Goal: Information Seeking & Learning: Learn about a topic

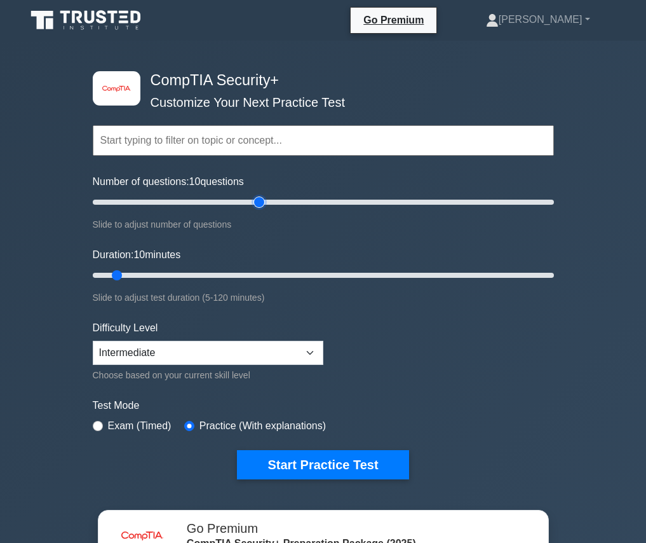
click at [261, 203] on input "Number of questions: 10 questions" at bounding box center [323, 201] width 461 height 15
drag, startPoint x: 261, startPoint y: 203, endPoint x: 203, endPoint y: 201, distance: 57.2
type input "50"
click at [203, 201] on input "Number of questions: 50 questions" at bounding box center [323, 201] width 461 height 15
drag, startPoint x: 183, startPoint y: 268, endPoint x: 716, endPoint y: 280, distance: 533.4
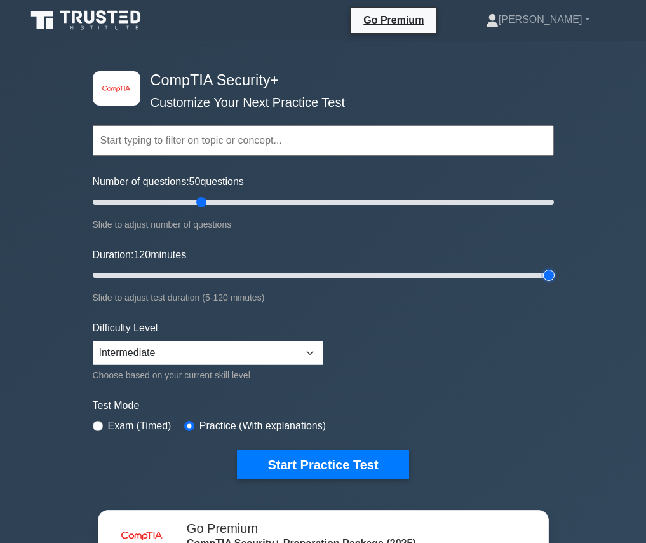
type input "120"
click at [554, 280] on input "Duration: 120 minutes" at bounding box center [323, 275] width 461 height 15
click at [302, 360] on select "Beginner Intermediate Expert" at bounding box center [208, 353] width 231 height 24
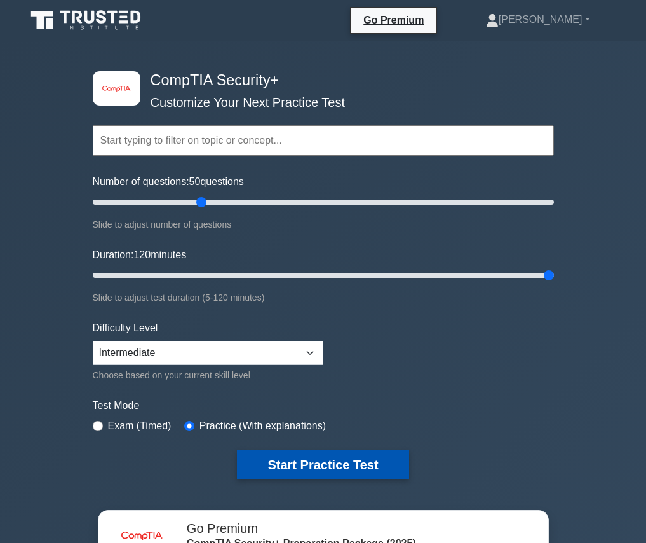
click at [315, 466] on button "Start Practice Test" at bounding box center [323, 464] width 172 height 29
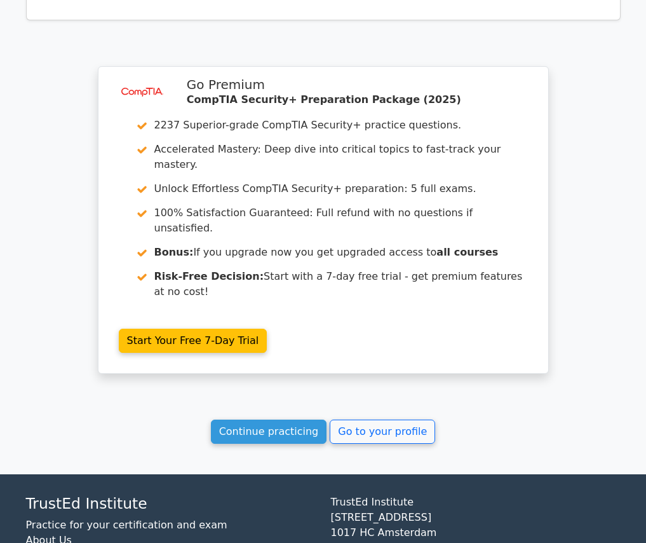
scroll to position [1489, 0]
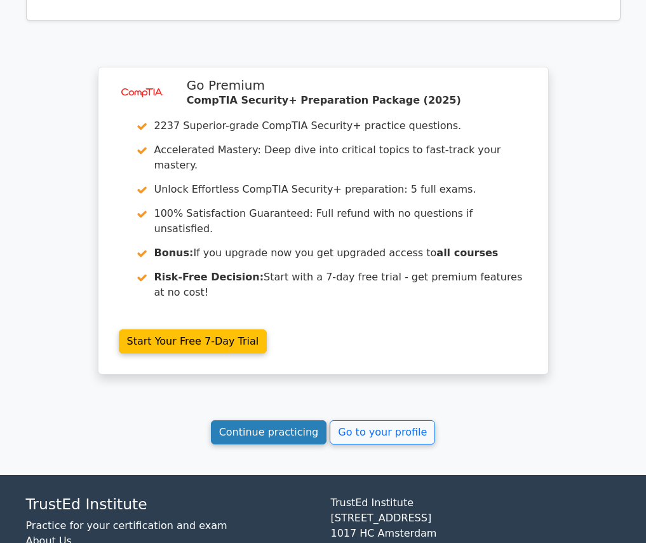
click at [260, 420] on link "Continue practicing" at bounding box center [269, 432] width 116 height 24
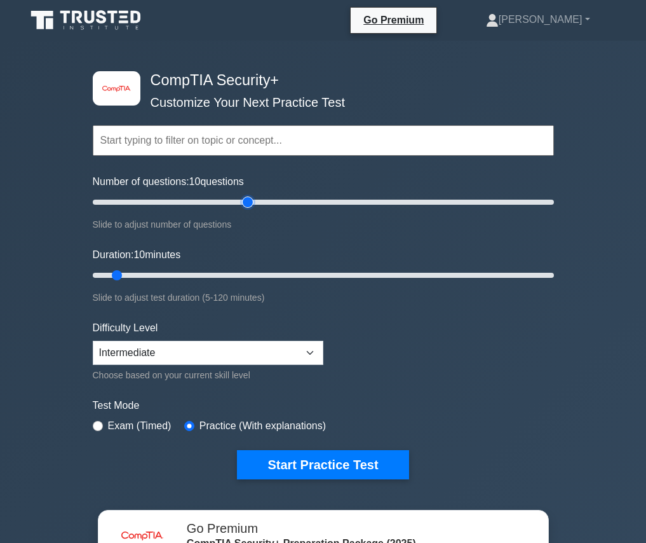
click at [254, 207] on input "Number of questions: 10 questions" at bounding box center [323, 201] width 461 height 15
drag, startPoint x: 242, startPoint y: 202, endPoint x: 205, endPoint y: 203, distance: 37.5
type input "50"
click at [205, 203] on input "Number of questions: 50 questions" at bounding box center [323, 201] width 461 height 15
drag, startPoint x: 227, startPoint y: 271, endPoint x: 592, endPoint y: 275, distance: 365.5
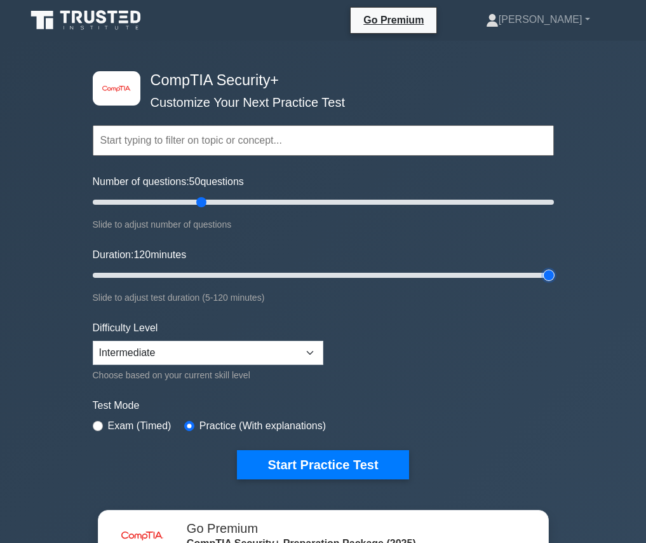
type input "120"
click at [554, 275] on input "Duration: 120 minutes" at bounding box center [323, 275] width 461 height 15
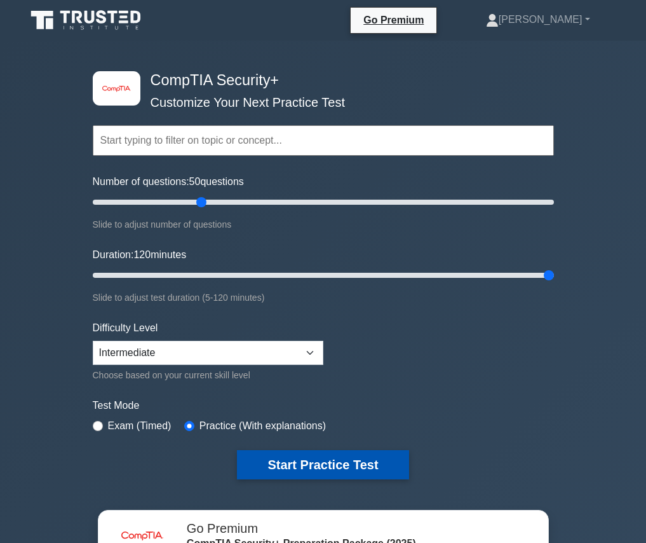
click at [325, 463] on button "Start Practice Test" at bounding box center [323, 464] width 172 height 29
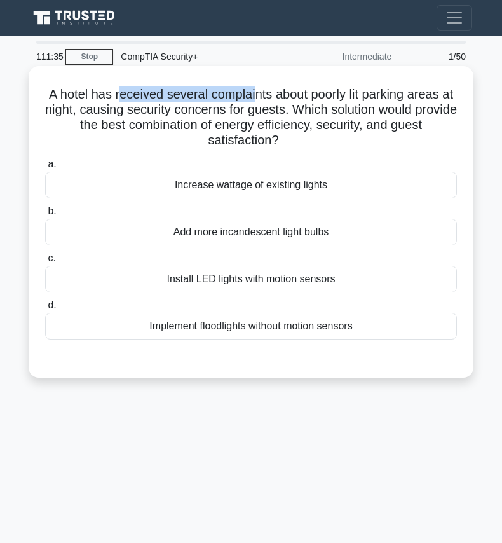
drag, startPoint x: 125, startPoint y: 94, endPoint x: 262, endPoint y: 93, distance: 137.3
click at [262, 93] on h5 "A hotel has received several complaints about poorly lit parking areas at night…" at bounding box center [251, 117] width 414 height 62
click at [264, 279] on div "Install LED lights with motion sensors" at bounding box center [251, 279] width 412 height 27
click at [45, 263] on input "c. Install LED lights with motion sensors" at bounding box center [45, 258] width 0 height 8
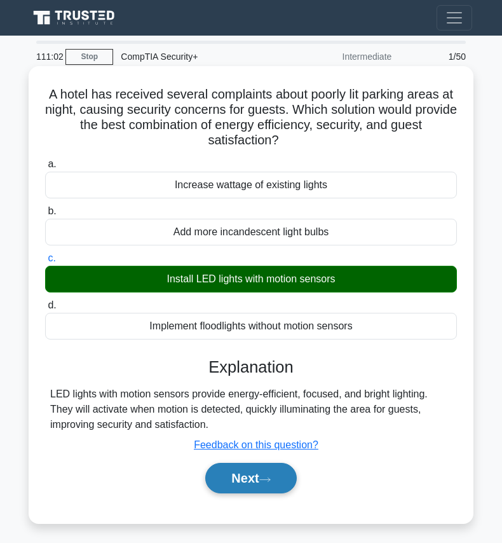
click at [260, 481] on button "Next" at bounding box center [250, 478] width 91 height 31
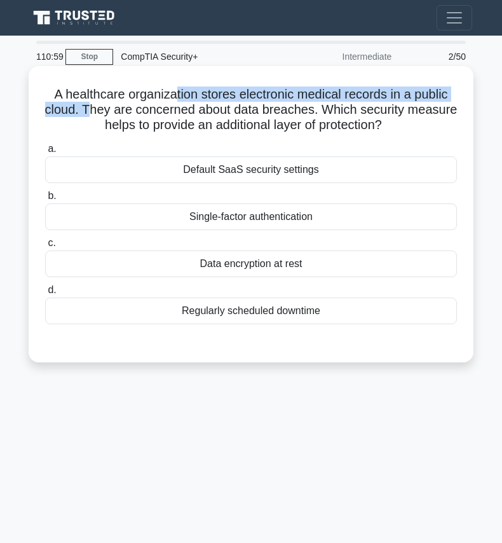
drag, startPoint x: 113, startPoint y: 104, endPoint x: 167, endPoint y: 93, distance: 55.0
click at [167, 93] on h5 "A healthcare organization stores electronic medical records in a public cloud. …" at bounding box center [251, 109] width 414 height 47
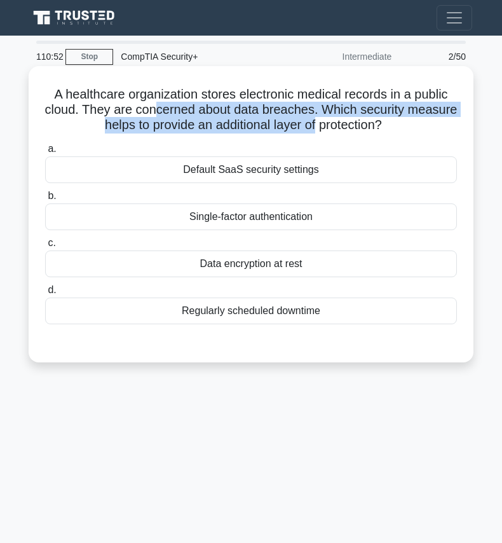
drag, startPoint x: 184, startPoint y: 110, endPoint x: 343, endPoint y: 124, distance: 160.2
click at [343, 124] on h5 "A healthcare organization stores electronic medical records in a public cloud. …" at bounding box center [251, 109] width 414 height 47
drag, startPoint x: 343, startPoint y: 124, endPoint x: 247, endPoint y: 113, distance: 97.2
click at [247, 113] on h5 "A healthcare organization stores electronic medical records in a public cloud. …" at bounding box center [251, 109] width 414 height 47
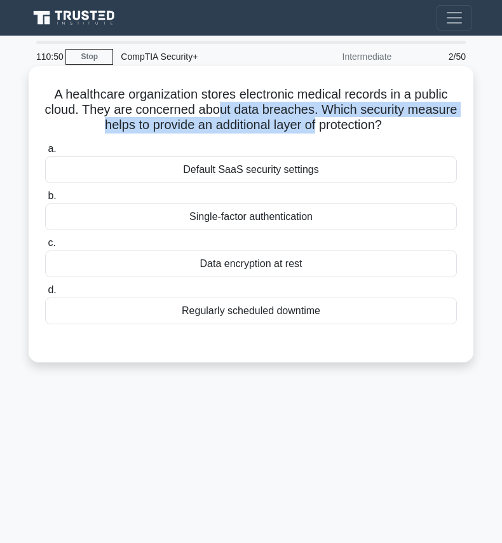
click at [247, 113] on h5 "A healthcare organization stores electronic medical records in a public cloud. …" at bounding box center [251, 109] width 414 height 47
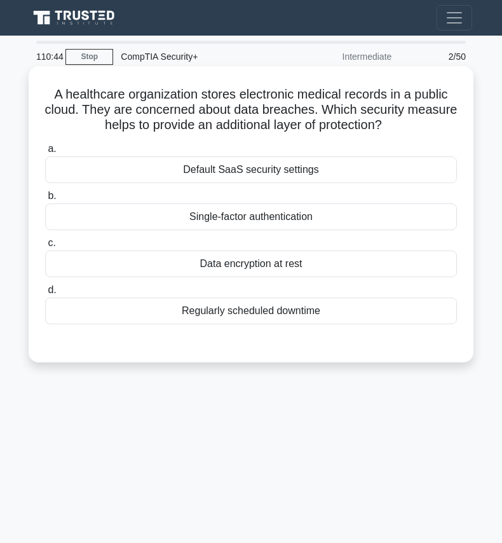
click at [239, 262] on div "Data encryption at rest" at bounding box center [251, 263] width 412 height 27
click at [45, 247] on input "c. Data encryption at rest" at bounding box center [45, 243] width 0 height 8
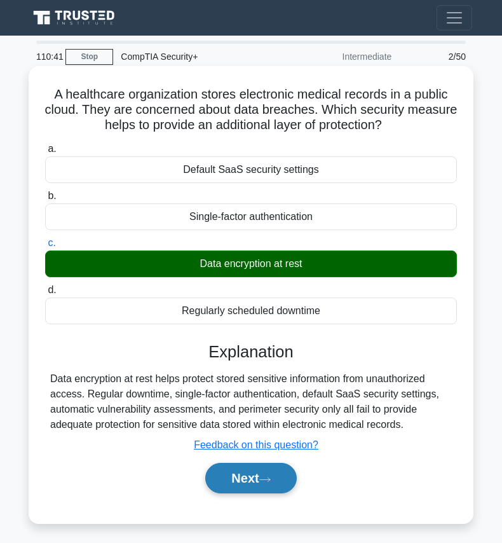
click at [258, 482] on button "Next" at bounding box center [250, 478] width 91 height 31
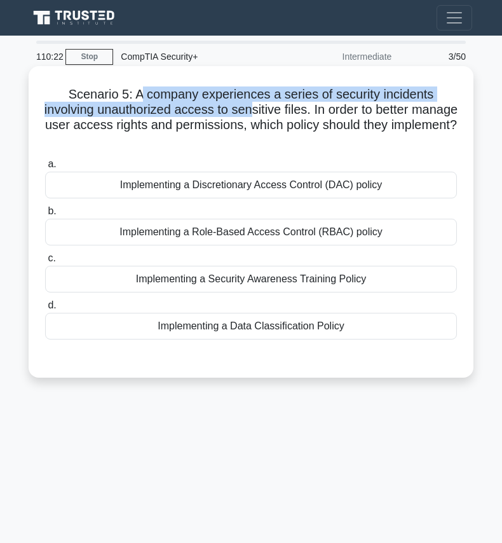
drag, startPoint x: 140, startPoint y: 93, endPoint x: 277, endPoint y: 104, distance: 137.1
click at [277, 104] on h5 "Scenario 5: A company experiences a series of security incidents involving unau…" at bounding box center [251, 117] width 414 height 62
click at [306, 94] on h5 "Scenario 5: A company experiences a series of security incidents involving unau…" at bounding box center [251, 117] width 414 height 62
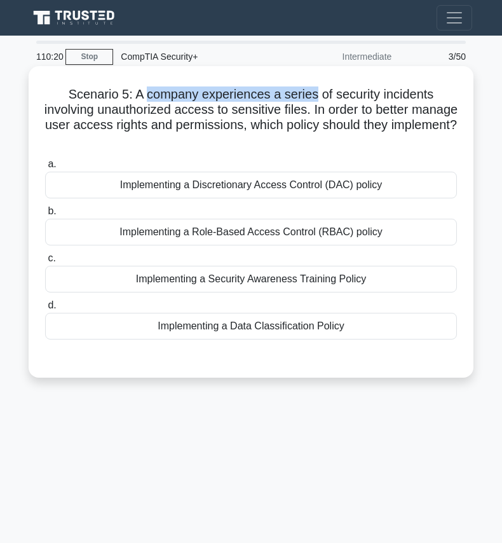
drag, startPoint x: 306, startPoint y: 94, endPoint x: 175, endPoint y: 96, distance: 131.6
click at [175, 96] on h5 "Scenario 5: A company experiences a series of security incidents involving unau…" at bounding box center [251, 117] width 414 height 62
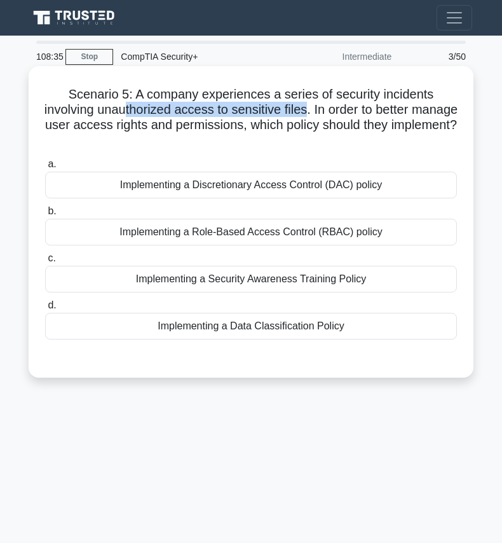
drag, startPoint x: 331, startPoint y: 104, endPoint x: 146, endPoint y: 116, distance: 185.3
click at [146, 116] on h5 "Scenario 5: A company experiences a series of security incidents involving unau…" at bounding box center [251, 117] width 414 height 62
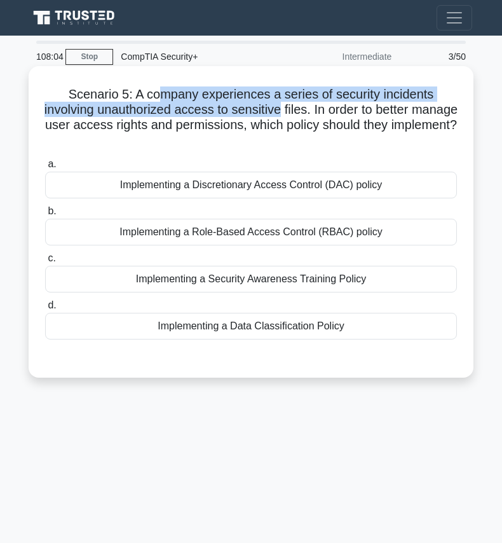
drag, startPoint x: 163, startPoint y: 93, endPoint x: 303, endPoint y: 114, distance: 141.9
click at [303, 114] on h5 "Scenario 5: A company experiences a series of security incidents involving unau…" at bounding box center [251, 117] width 414 height 62
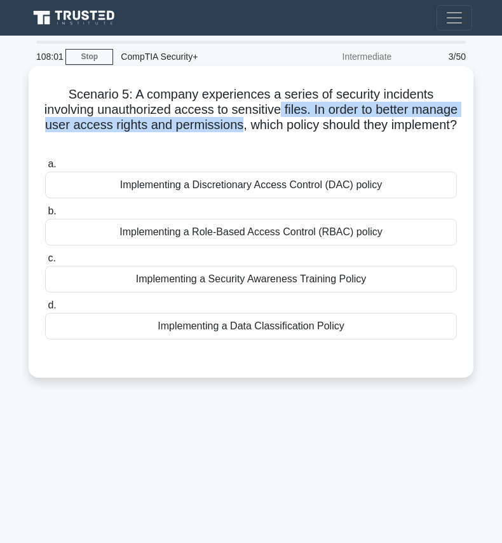
drag, startPoint x: 303, startPoint y: 114, endPoint x: 287, endPoint y: 123, distance: 19.1
click at [287, 123] on h5 "Scenario 5: A company experiences a series of security incidents involving unau…" at bounding box center [251, 117] width 414 height 62
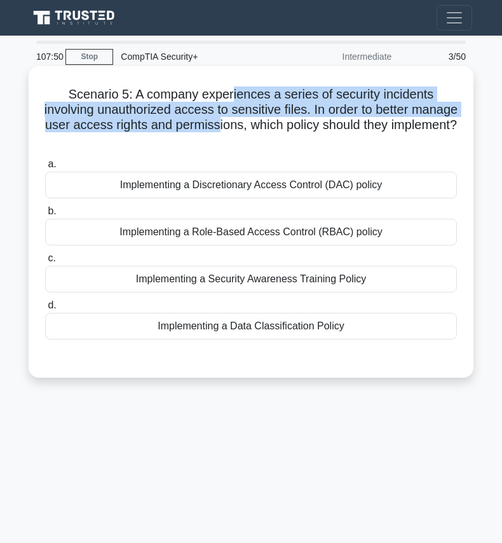
drag, startPoint x: 235, startPoint y: 86, endPoint x: 277, endPoint y: 131, distance: 61.6
click at [277, 131] on h5 "Scenario 5: A company experiences a series of security incidents involving unau…" at bounding box center [251, 117] width 414 height 62
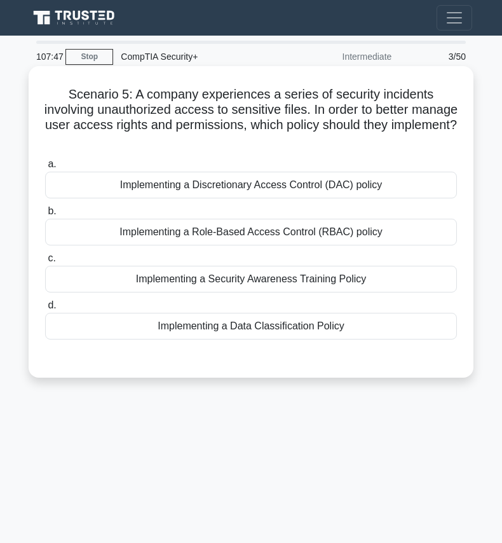
click at [198, 232] on div "Implementing a Role-Based Access Control (RBAC) policy" at bounding box center [251, 232] width 412 height 27
click at [45, 215] on input "b. Implementing a Role-Based Access Control (RBAC) policy" at bounding box center [45, 211] width 0 height 8
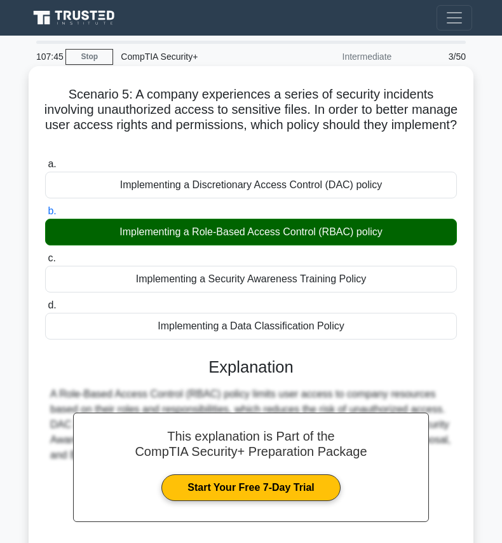
scroll to position [139, 0]
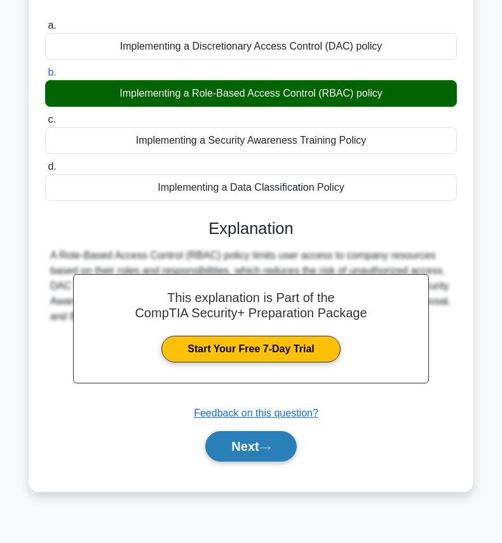
click at [258, 458] on button "Next" at bounding box center [250, 446] width 91 height 31
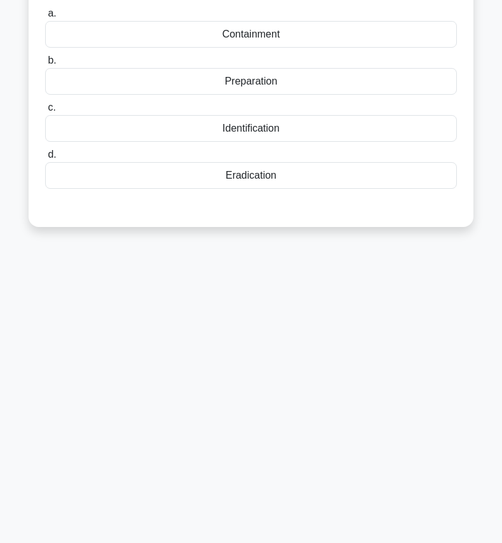
scroll to position [0, 0]
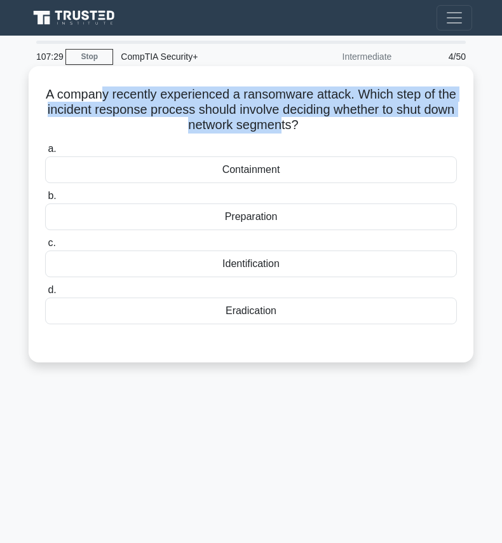
drag, startPoint x: 114, startPoint y: 93, endPoint x: 299, endPoint y: 123, distance: 187.3
click at [299, 123] on h5 "A company recently experienced a ransomware attack. Which step of the incident …" at bounding box center [251, 109] width 414 height 47
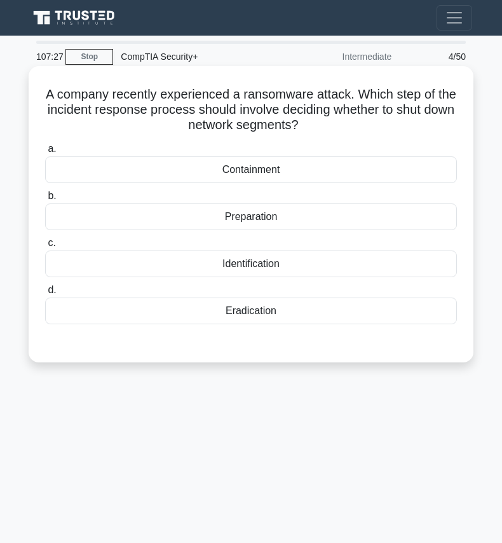
click at [257, 170] on div "Containment" at bounding box center [251, 169] width 412 height 27
click at [45, 153] on input "a. Containment" at bounding box center [45, 149] width 0 height 8
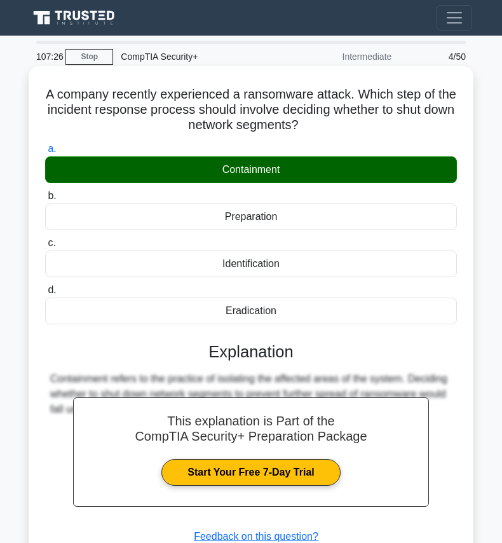
scroll to position [139, 0]
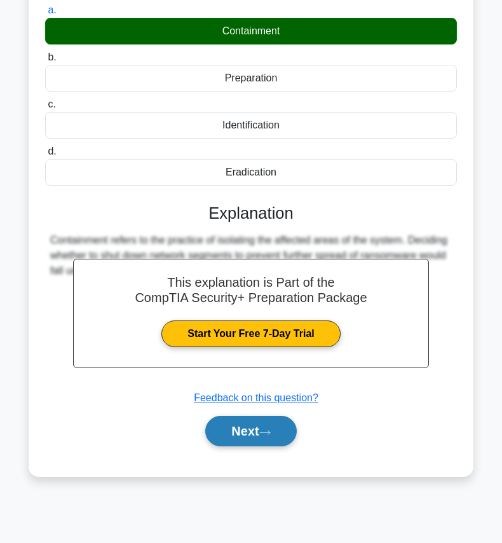
click at [241, 433] on button "Next" at bounding box center [250, 431] width 91 height 31
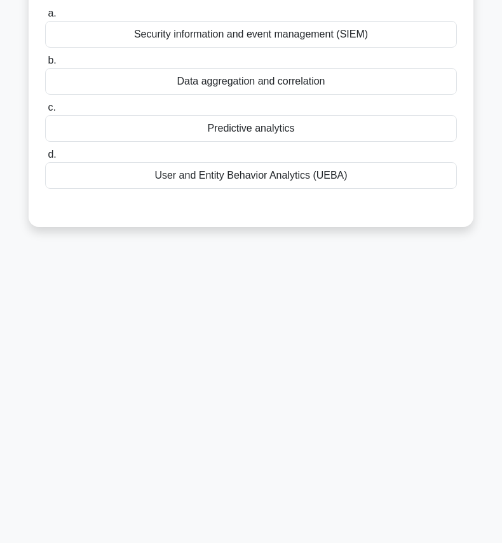
scroll to position [0, 0]
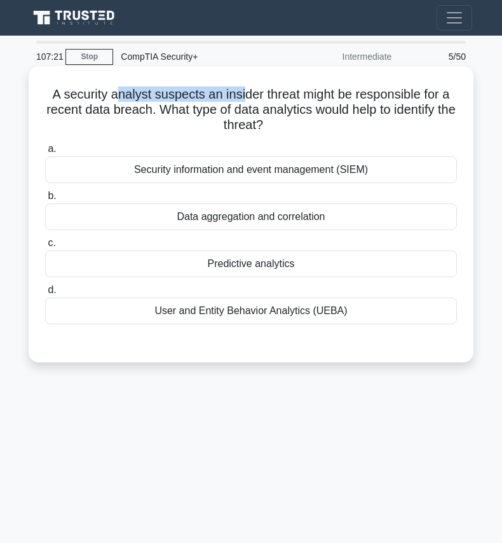
drag, startPoint x: 116, startPoint y: 90, endPoint x: 242, endPoint y: 98, distance: 126.1
click at [242, 98] on h5 "A security analyst suspects an insider threat might be responsible for a recent…" at bounding box center [251, 109] width 414 height 47
drag, startPoint x: 324, startPoint y: 99, endPoint x: 301, endPoint y: 134, distance: 42.0
click at [301, 134] on div "A security analyst suspects an insider threat might be responsible for a recent…" at bounding box center [251, 214] width 435 height 286
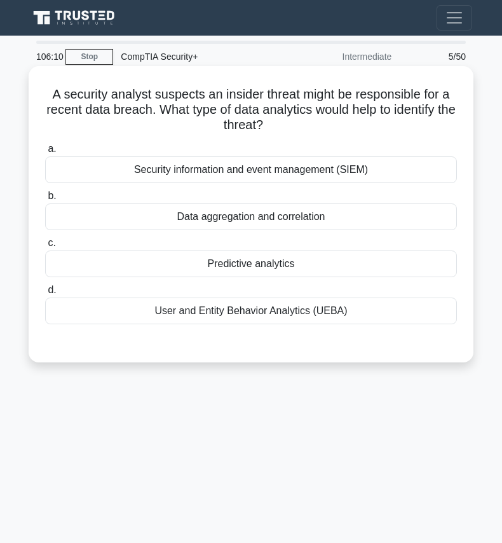
click at [301, 134] on div "A security analyst suspects an insider threat might be responsible for a recent…" at bounding box center [251, 214] width 435 height 286
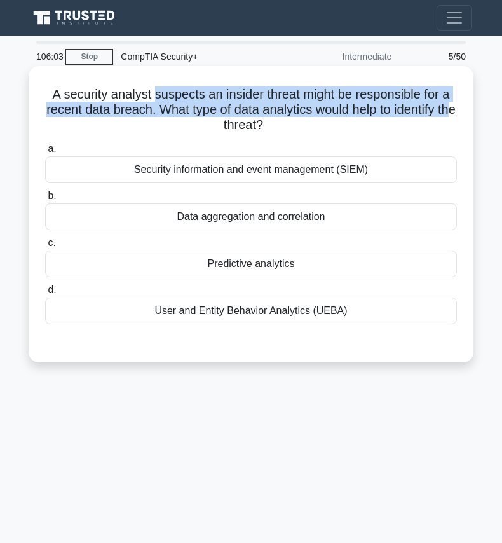
drag, startPoint x: 154, startPoint y: 90, endPoint x: 228, endPoint y: 118, distance: 78.5
click at [228, 118] on h5 "A security analyst suspects an insider threat might be responsible for a recent…" at bounding box center [251, 109] width 414 height 47
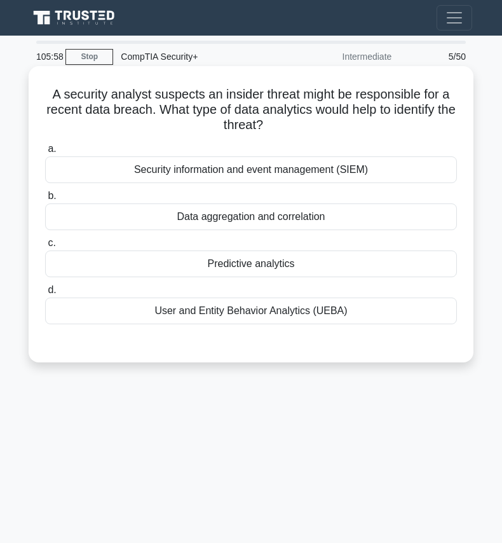
click at [205, 170] on div "Security information and event management (SIEM)" at bounding box center [251, 169] width 412 height 27
click at [45, 153] on input "a. Security information and event management (SIEM)" at bounding box center [45, 149] width 0 height 8
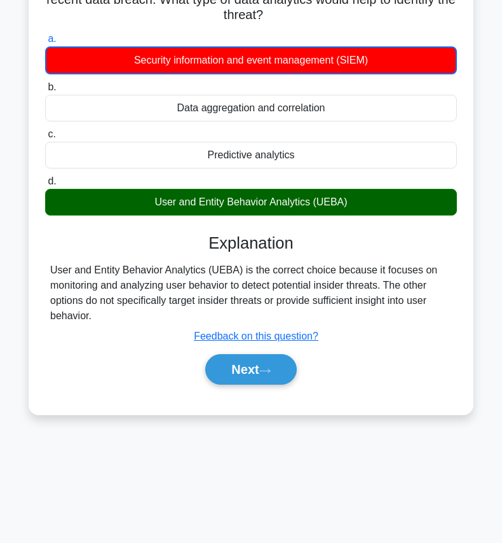
scroll to position [111, 0]
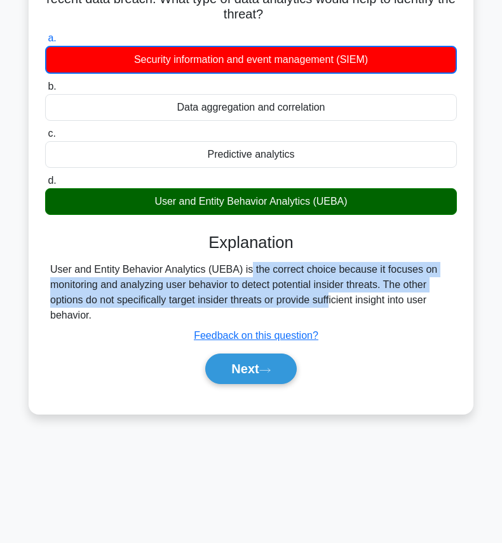
drag, startPoint x: 175, startPoint y: 273, endPoint x: 261, endPoint y: 296, distance: 88.6
click at [261, 296] on div "User and Entity Behavior Analytics (UEBA) is the correct choice because it focu…" at bounding box center [251, 292] width 402 height 61
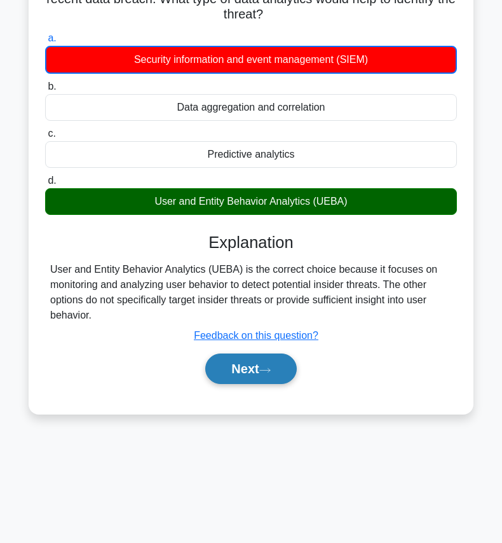
click at [250, 375] on button "Next" at bounding box center [250, 368] width 91 height 31
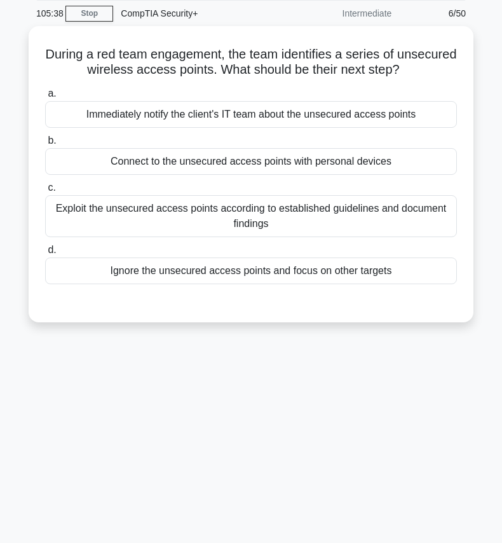
scroll to position [3, 0]
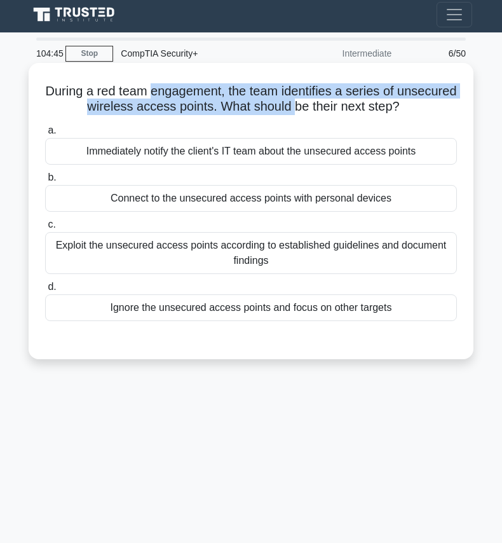
drag, startPoint x: 184, startPoint y: 90, endPoint x: 324, endPoint y: 102, distance: 140.4
click at [324, 102] on h5 "During a red team engagement, the team identifies a series of unsecured wireles…" at bounding box center [251, 99] width 414 height 32
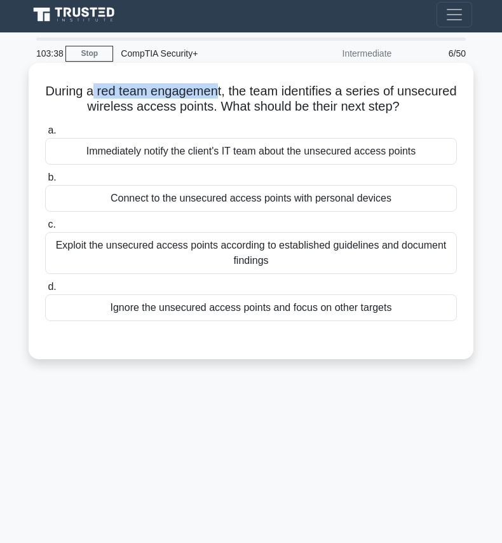
drag, startPoint x: 122, startPoint y: 95, endPoint x: 251, endPoint y: 90, distance: 129.1
click at [251, 90] on h5 "During a red team engagement, the team identifies a series of unsecured wireles…" at bounding box center [251, 99] width 414 height 32
click at [280, 89] on h5 "During a red team engagement, the team identifies a series of unsecured wireles…" at bounding box center [251, 99] width 414 height 32
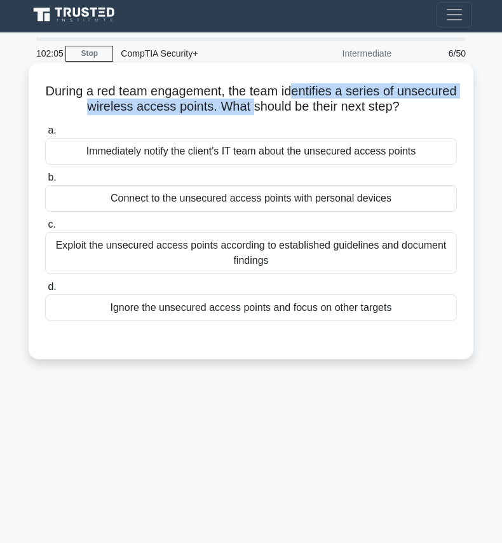
drag, startPoint x: 328, startPoint y: 93, endPoint x: 278, endPoint y: 109, distance: 52.9
click at [278, 109] on h5 "During a red team engagement, the team identifies a series of unsecured wireles…" at bounding box center [251, 99] width 414 height 32
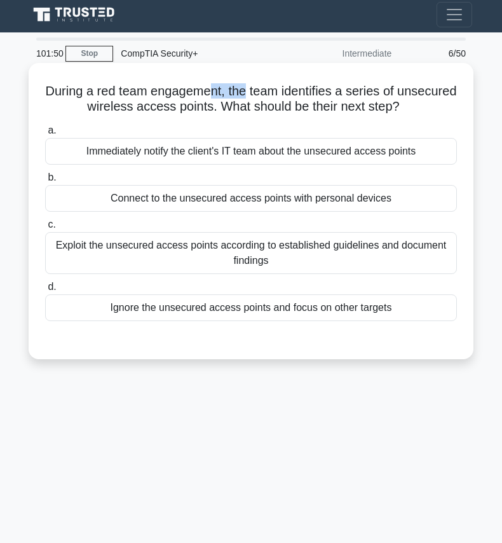
drag, startPoint x: 280, startPoint y: 86, endPoint x: 244, endPoint y: 94, distance: 37.0
click at [244, 94] on h5 "During a red team engagement, the team identifies a series of unsecured wireles…" at bounding box center [251, 99] width 414 height 32
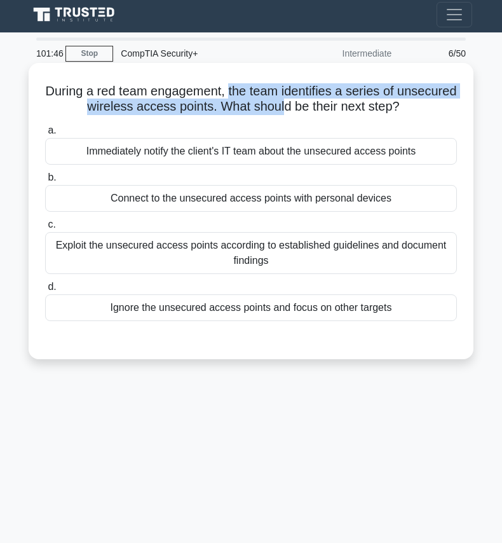
drag, startPoint x: 262, startPoint y: 91, endPoint x: 313, endPoint y: 114, distance: 56.6
click at [313, 114] on h5 "During a red team engagement, the team identifies a series of unsecured wireles…" at bounding box center [251, 99] width 414 height 32
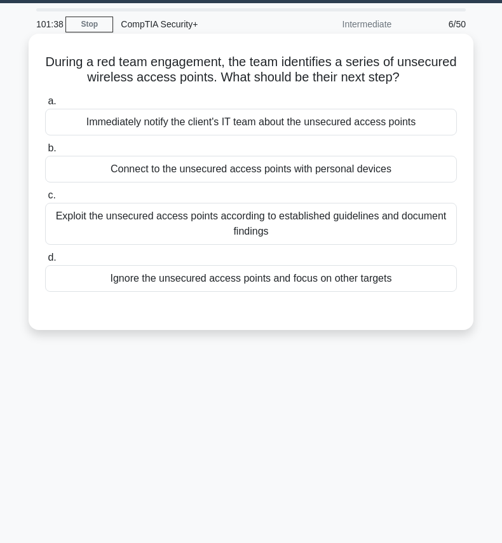
scroll to position [32, 0]
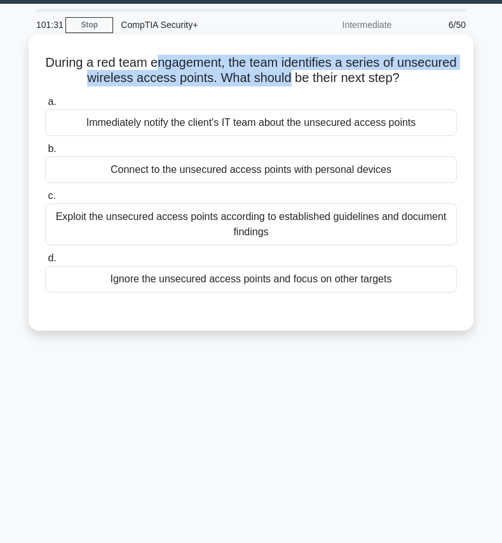
drag, startPoint x: 188, startPoint y: 65, endPoint x: 320, endPoint y: 79, distance: 133.5
click at [320, 79] on h5 "During a red team engagement, the team identifies a series of unsecured wireles…" at bounding box center [251, 71] width 414 height 32
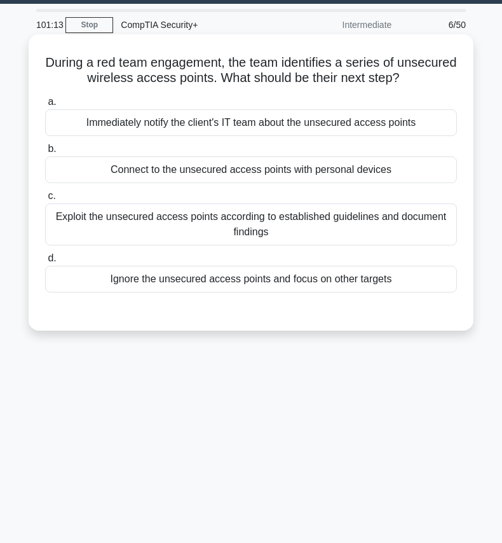
click at [240, 228] on div "Exploit the unsecured access points according to established guidelines and doc…" at bounding box center [251, 224] width 412 height 42
click at [45, 200] on input "c. Exploit the unsecured access points according to established guidelines and …" at bounding box center [45, 196] width 0 height 8
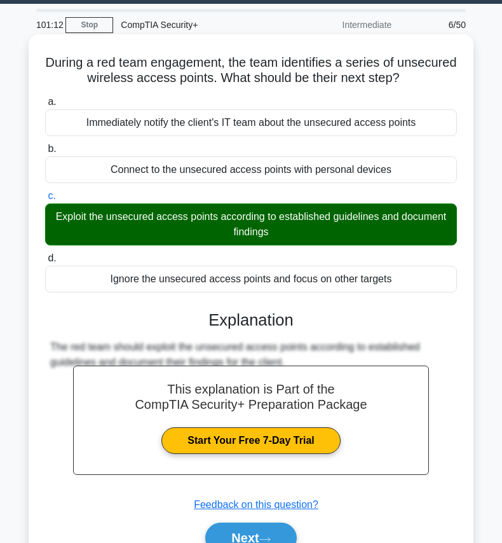
scroll to position [139, 0]
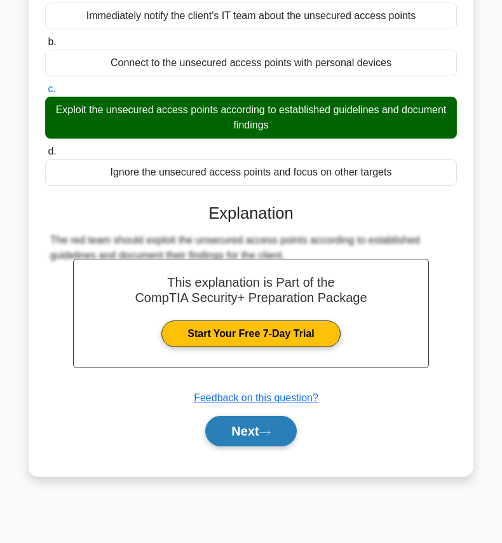
click at [269, 430] on icon at bounding box center [264, 432] width 11 height 7
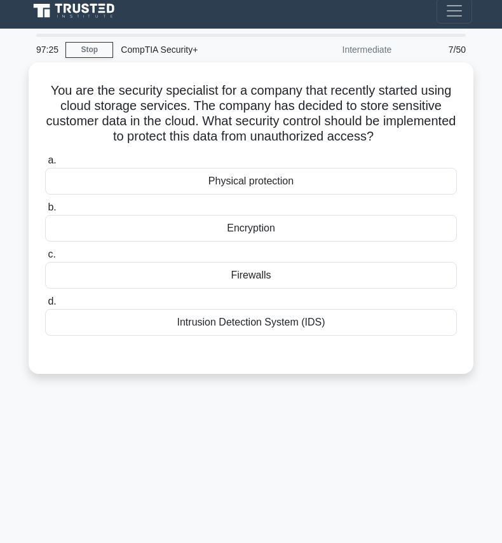
scroll to position [0, 0]
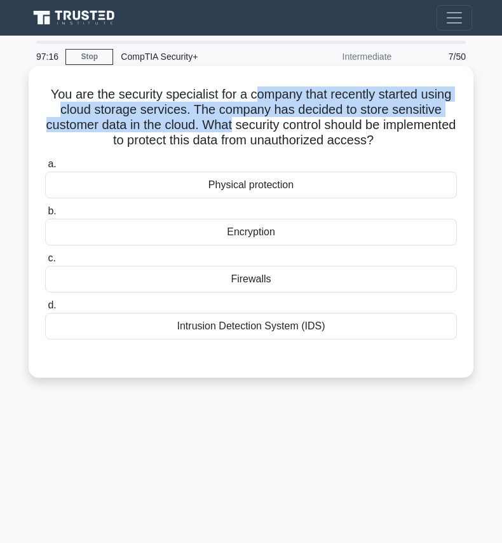
drag, startPoint x: 252, startPoint y: 90, endPoint x: 271, endPoint y: 130, distance: 43.8
click at [271, 130] on h5 "You are the security specialist for a company that recently started using cloud…" at bounding box center [251, 117] width 414 height 62
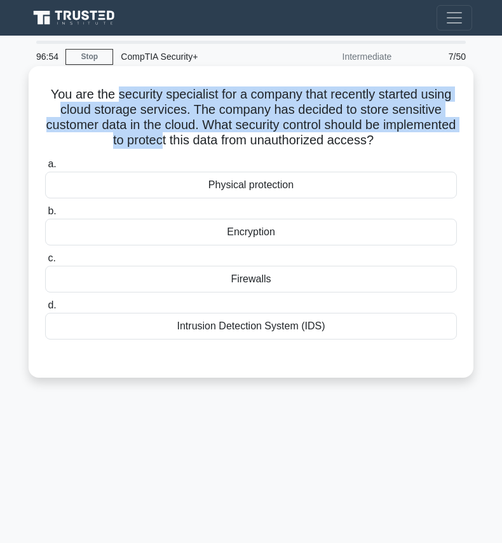
drag, startPoint x: 114, startPoint y: 95, endPoint x: 200, endPoint y: 135, distance: 94.7
click at [200, 135] on h5 "You are the security specialist for a company that recently started using cloud…" at bounding box center [251, 117] width 414 height 62
click at [197, 104] on h5 "You are the security specialist for a company that recently started using cloud…" at bounding box center [251, 117] width 414 height 62
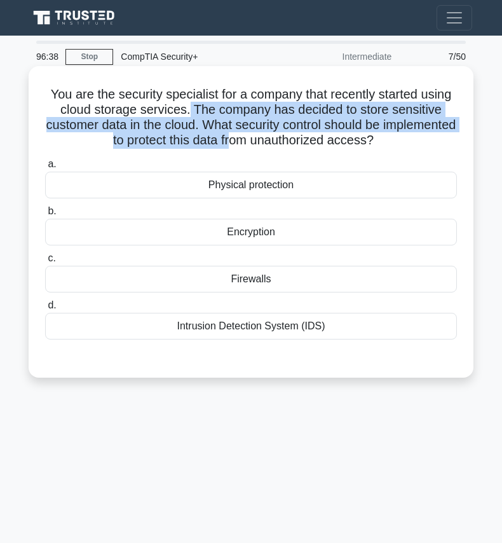
drag, startPoint x: 189, startPoint y: 107, endPoint x: 270, endPoint y: 134, distance: 85.0
click at [270, 134] on h5 "You are the security specialist for a company that recently started using cloud…" at bounding box center [251, 117] width 414 height 62
click at [256, 125] on h5 "You are the security specialist for a company that recently started using cloud…" at bounding box center [251, 117] width 414 height 62
drag, startPoint x: 194, startPoint y: 110, endPoint x: 386, endPoint y: 141, distance: 194.5
click at [386, 141] on h5 "You are the security specialist for a company that recently started using cloud…" at bounding box center [251, 117] width 414 height 62
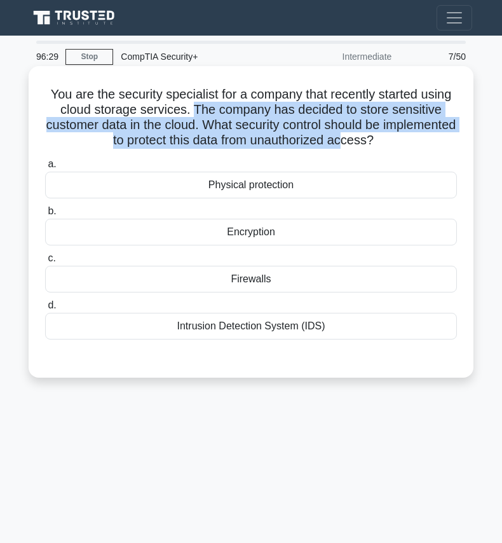
click at [386, 141] on h5 "You are the security specialist for a company that recently started using cloud…" at bounding box center [251, 117] width 414 height 62
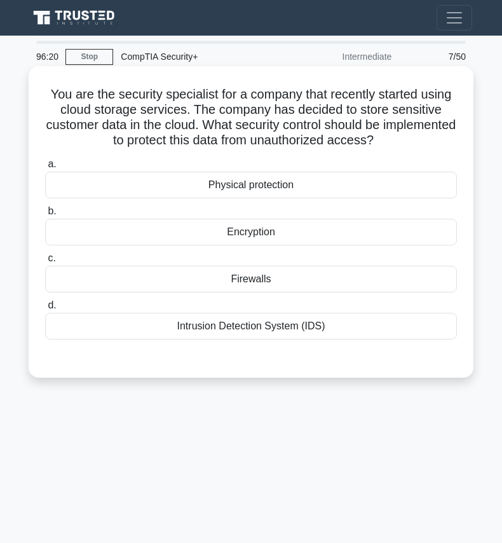
click at [204, 331] on div "Intrusion Detection System (IDS)" at bounding box center [251, 326] width 412 height 27
click at [45, 310] on input "d. Intrusion Detection System (IDS)" at bounding box center [45, 305] width 0 height 8
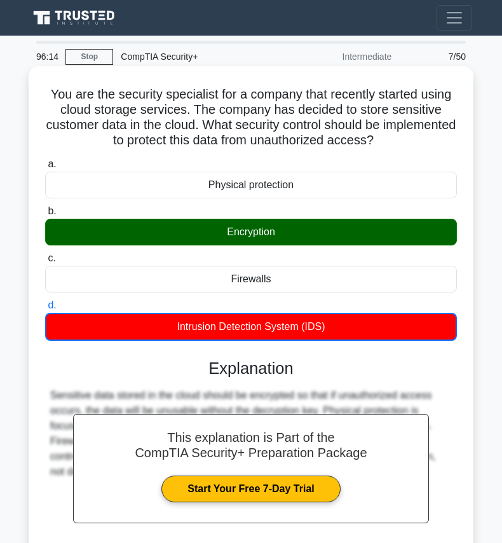
scroll to position [139, 0]
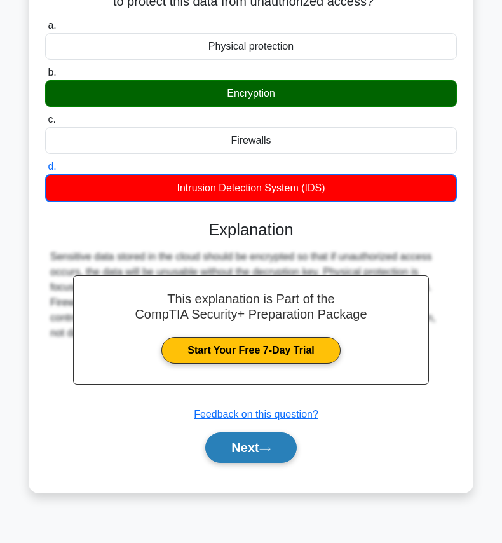
click at [250, 448] on button "Next" at bounding box center [250, 447] width 91 height 31
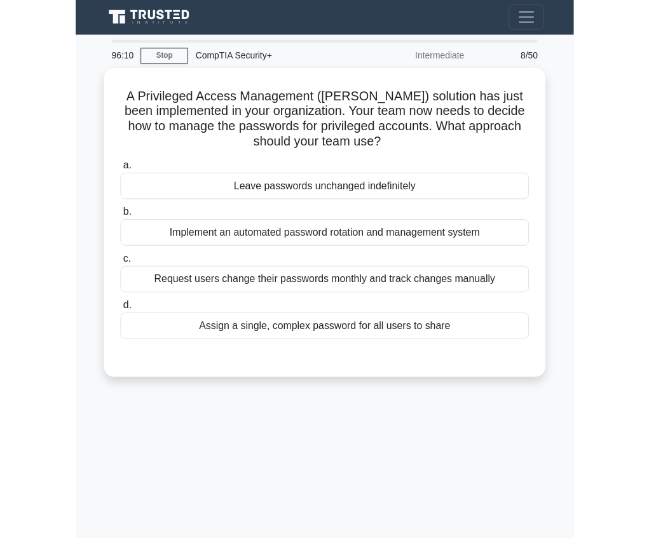
scroll to position [0, 0]
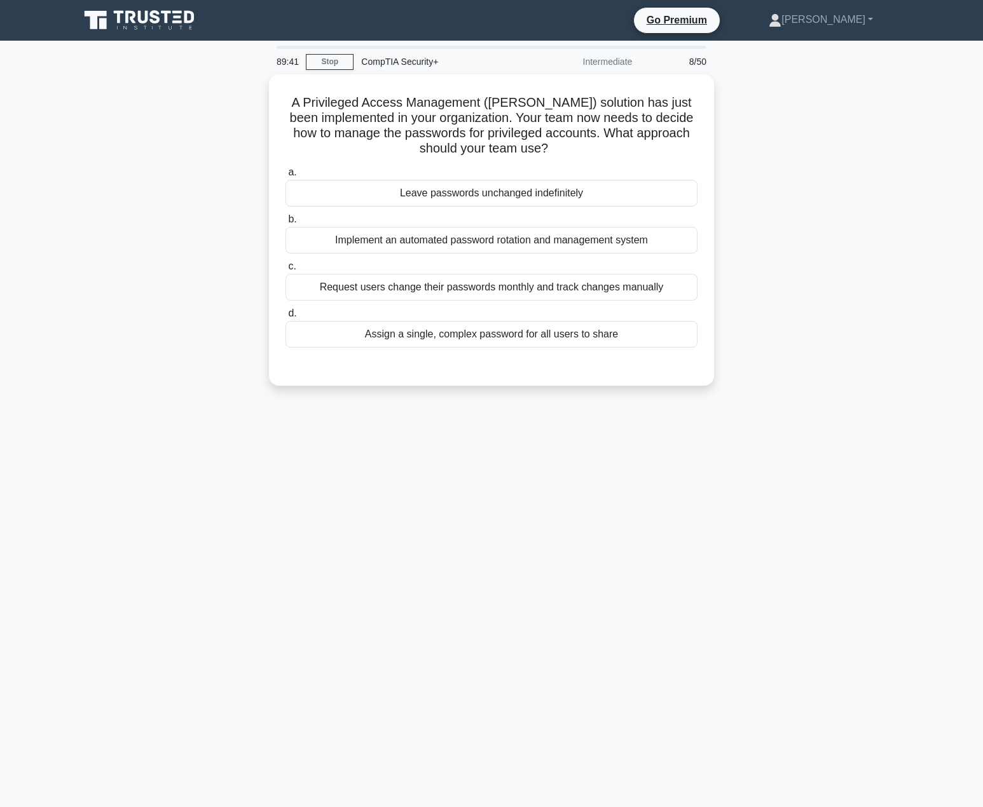
click at [550, 475] on div "89:41 Stop CompTIA Security+ Intermediate 8/50 A Privileged Access Management (…" at bounding box center [491, 364] width 839 height 636
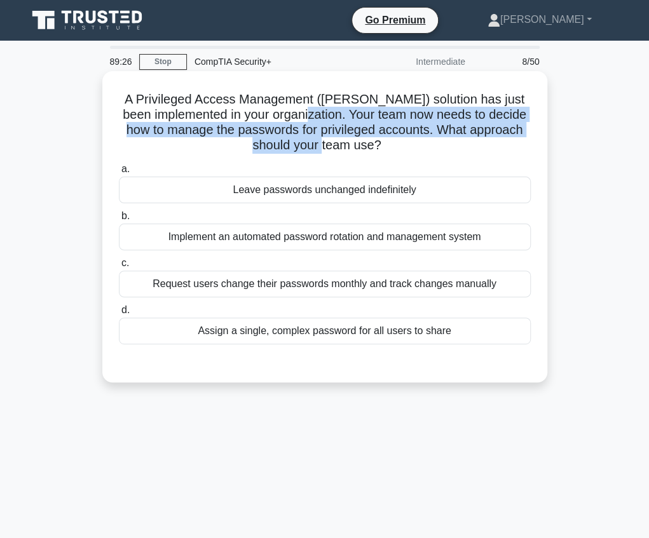
drag, startPoint x: 332, startPoint y: 112, endPoint x: 397, endPoint y: 149, distance: 74.6
click at [397, 149] on h5 "A Privileged Access Management (PAM) solution has just been implemented in your…" at bounding box center [325, 123] width 414 height 62
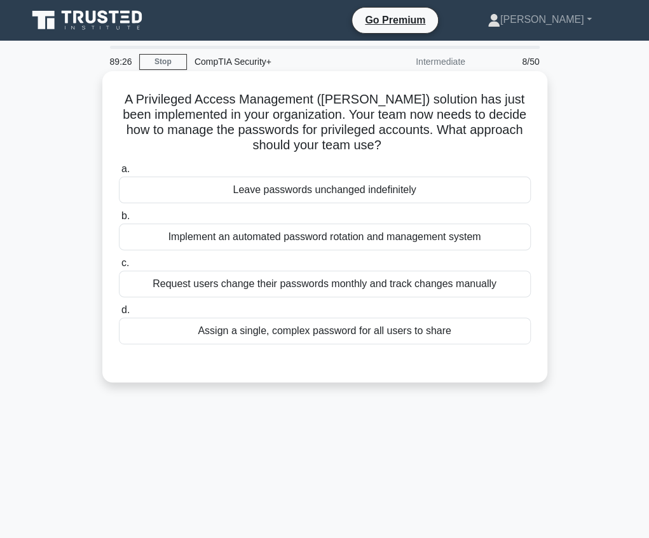
click at [397, 149] on icon ".spinner_0XTQ{transform-origin:center;animation:spinner_y6GP .75s linear infini…" at bounding box center [388, 146] width 15 height 15
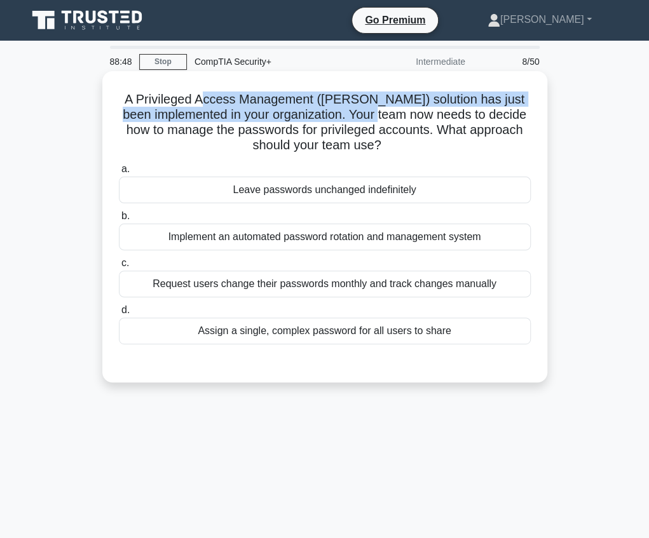
drag, startPoint x: 235, startPoint y: 101, endPoint x: 421, endPoint y: 116, distance: 186.2
click at [421, 116] on h5 "A Privileged Access Management (PAM) solution has just been implemented in your…" at bounding box center [325, 123] width 414 height 62
click at [421, 117] on h5 "A Privileged Access Management (PAM) solution has just been implemented in your…" at bounding box center [325, 123] width 414 height 62
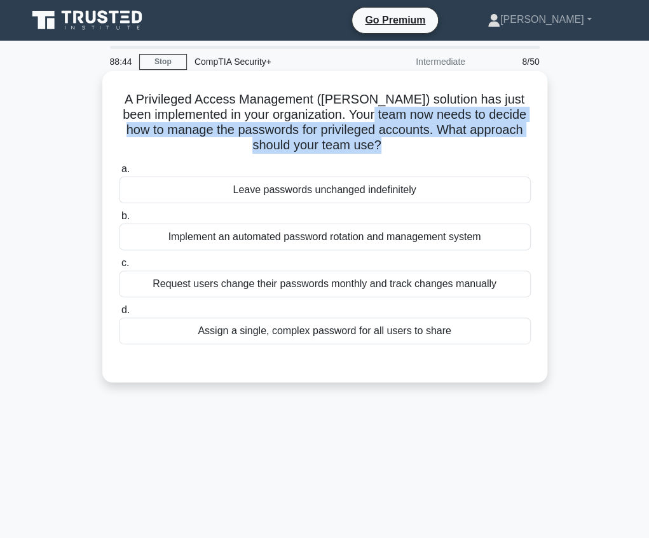
drag, startPoint x: 421, startPoint y: 117, endPoint x: 417, endPoint y: 141, distance: 24.5
click at [417, 141] on h5 "A Privileged Access Management (PAM) solution has just been implemented in your…" at bounding box center [325, 123] width 414 height 62
click at [416, 141] on h5 "A Privileged Access Management (PAM) solution has just been implemented in your…" at bounding box center [325, 123] width 414 height 62
click at [405, 142] on h5 "A Privileged Access Management (PAM) solution has just been implemented in your…" at bounding box center [325, 123] width 414 height 62
drag, startPoint x: 405, startPoint y: 142, endPoint x: 344, endPoint y: 121, distance: 64.5
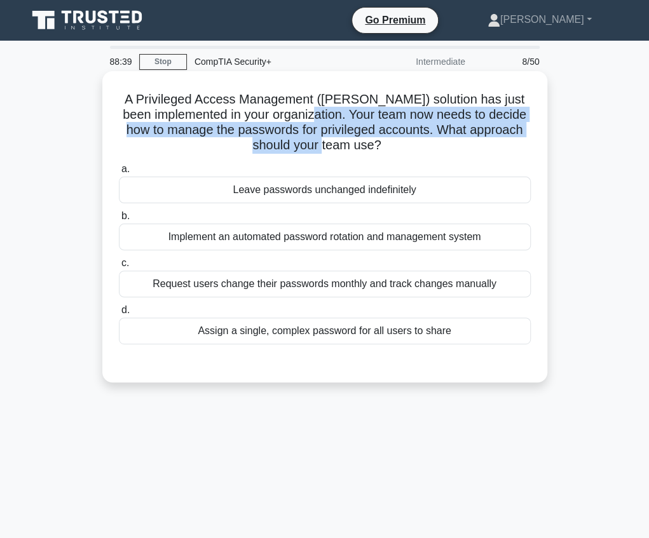
click at [344, 121] on h5 "A Privileged Access Management (PAM) solution has just been implemented in your…" at bounding box center [325, 123] width 414 height 62
drag, startPoint x: 322, startPoint y: 114, endPoint x: 390, endPoint y: 154, distance: 79.5
click at [390, 154] on h5 "A Privileged Access Management (PAM) solution has just been implemented in your…" at bounding box center [325, 123] width 414 height 62
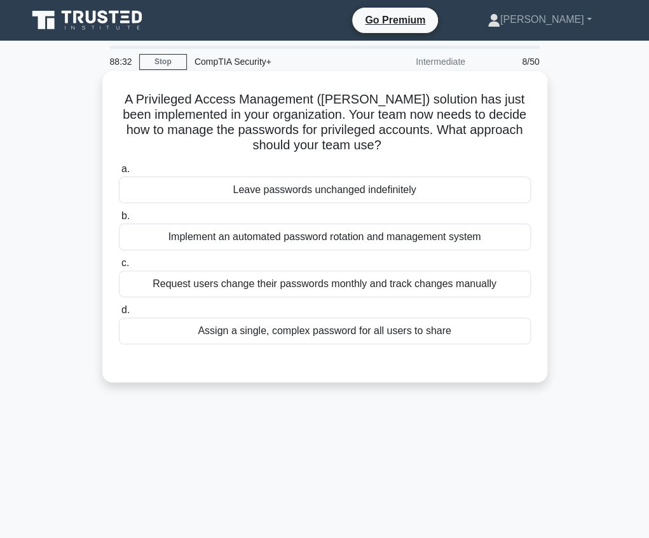
click at [390, 154] on icon ".spinner_0XTQ{transform-origin:center;animation:spinner_y6GP .75s linear infini…" at bounding box center [388, 146] width 15 height 15
click at [325, 238] on div "Implement an automated password rotation and management system" at bounding box center [325, 237] width 412 height 27
click at [119, 221] on input "b. Implement an automated password rotation and management system" at bounding box center [119, 216] width 0 height 8
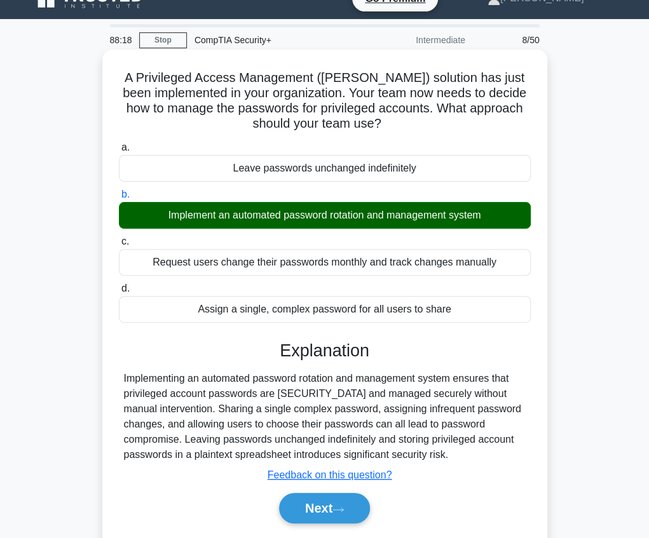
scroll to position [42, 0]
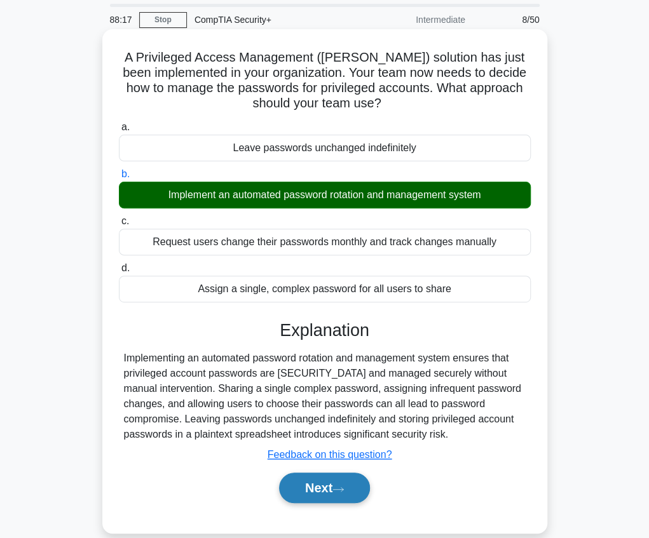
click at [334, 487] on button "Next" at bounding box center [324, 488] width 91 height 31
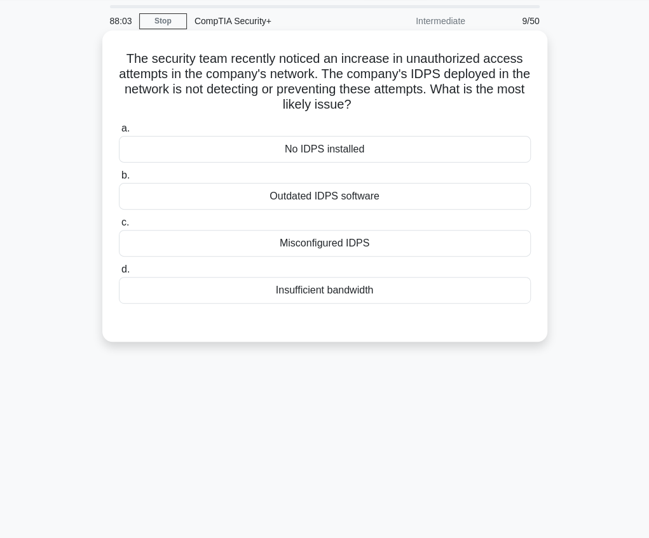
scroll to position [0, 0]
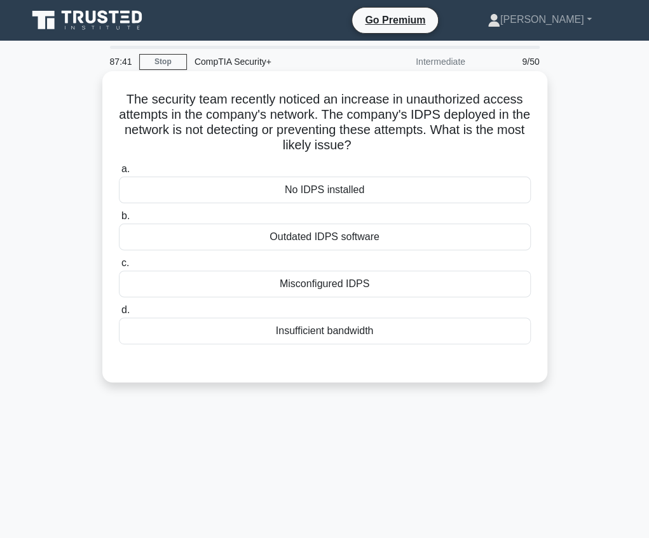
drag, startPoint x: 132, startPoint y: 103, endPoint x: 386, endPoint y: 149, distance: 259.0
click at [386, 149] on h5 "The security team recently noticed an increase in unauthorized access attempts …" at bounding box center [325, 123] width 414 height 62
drag, startPoint x: 198, startPoint y: 100, endPoint x: 303, endPoint y: 103, distance: 104.9
click at [303, 103] on h5 "The security team recently noticed an increase in unauthorized access attempts …" at bounding box center [325, 123] width 414 height 62
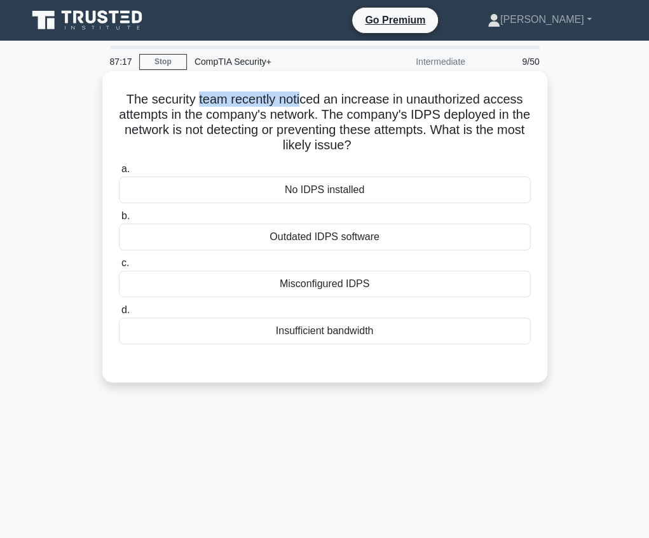
click at [303, 103] on h5 "The security team recently noticed an increase in unauthorized access attempts …" at bounding box center [325, 123] width 414 height 62
drag, startPoint x: 341, startPoint y: 100, endPoint x: 385, endPoint y: 142, distance: 60.3
click at [385, 142] on h5 "The security team recently noticed an increase in unauthorized access attempts …" at bounding box center [325, 123] width 414 height 62
click at [350, 290] on div "Misconfigured IDPS" at bounding box center [325, 284] width 412 height 27
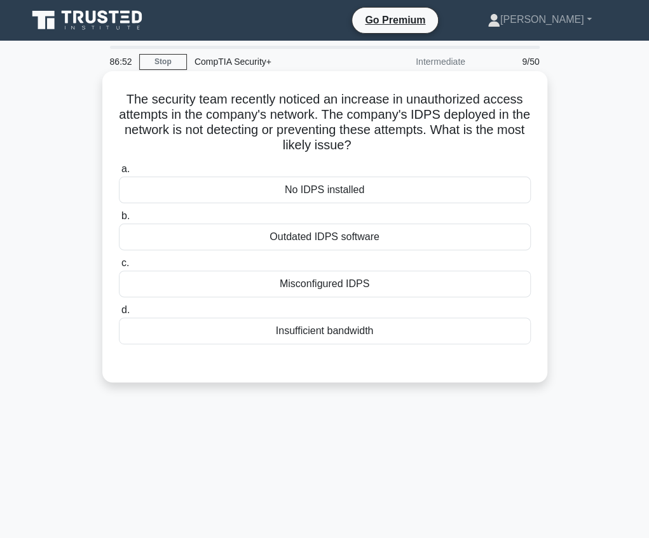
click at [119, 268] on input "c. Misconfigured IDPS" at bounding box center [119, 263] width 0 height 8
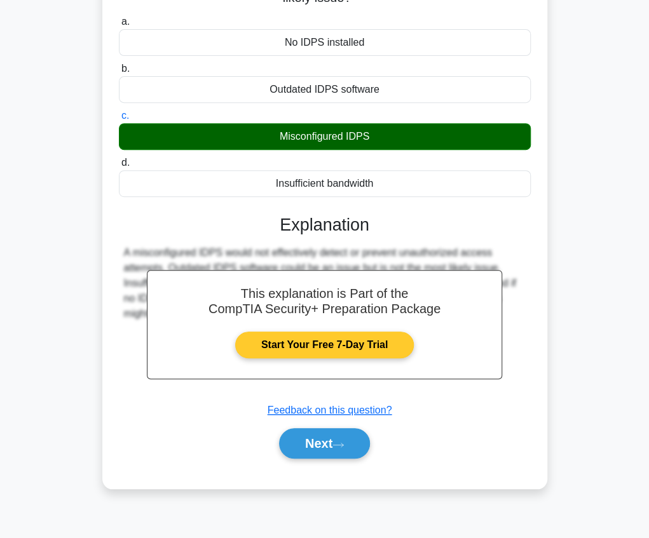
scroll to position [149, 0]
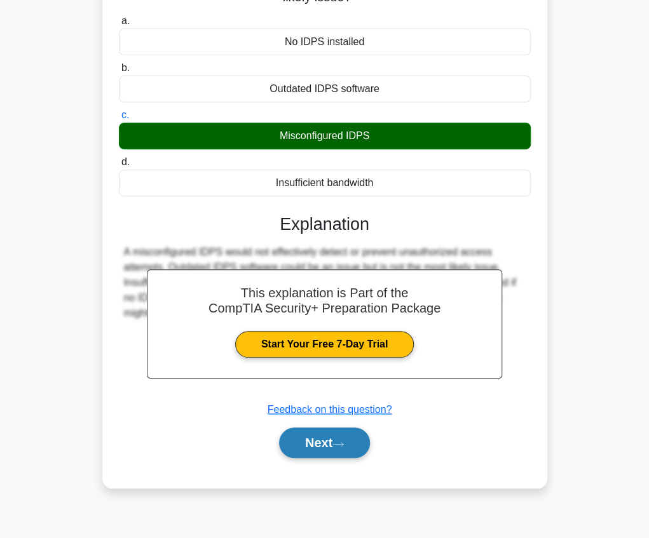
click at [324, 447] on button "Next" at bounding box center [324, 443] width 91 height 31
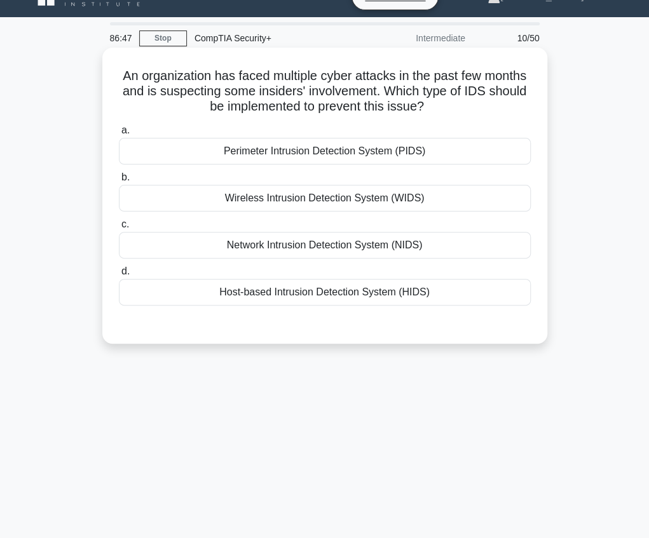
scroll to position [22, 0]
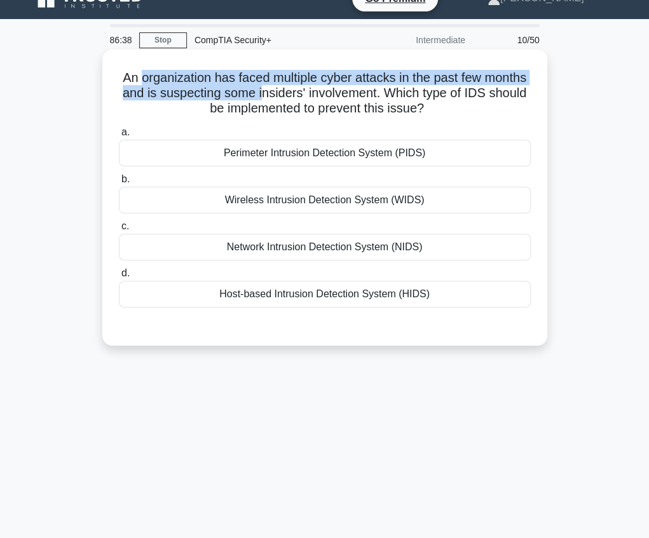
drag, startPoint x: 160, startPoint y: 80, endPoint x: 314, endPoint y: 90, distance: 154.8
click at [314, 90] on h5 "An organization has faced multiple cyber attacks in the past few months and is …" at bounding box center [325, 93] width 414 height 47
click at [313, 90] on h5 "An organization has faced multiple cyber attacks in the past few months and is …" at bounding box center [325, 93] width 414 height 47
click at [263, 76] on h5 "An organization has faced multiple cyber attacks in the past few months and is …" at bounding box center [325, 93] width 414 height 47
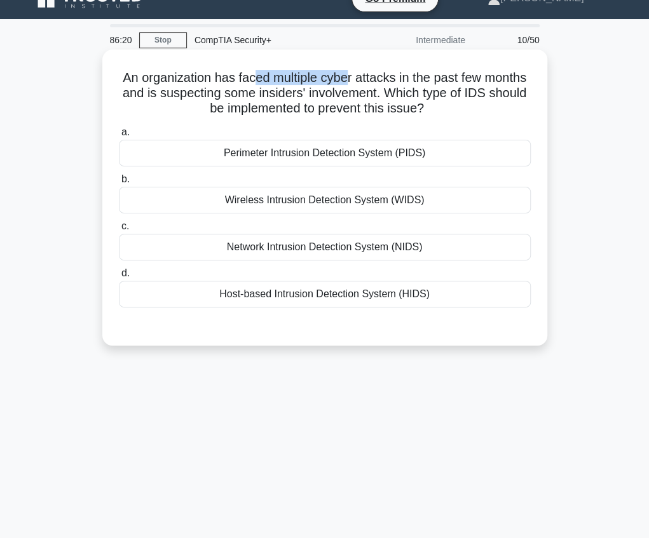
drag, startPoint x: 276, startPoint y: 76, endPoint x: 373, endPoint y: 78, distance: 97.3
click at [373, 78] on h5 "An organization has faced multiple cyber attacks in the past few months and is …" at bounding box center [325, 93] width 414 height 47
click at [245, 93] on h5 "An organization has faced multiple cyber attacks in the past few months and is …" at bounding box center [325, 93] width 414 height 47
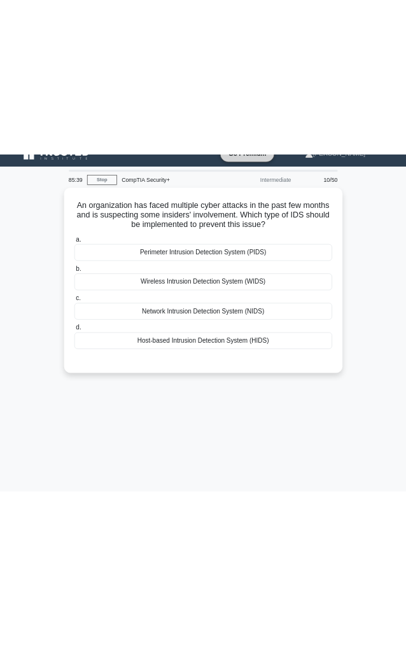
scroll to position [0, 0]
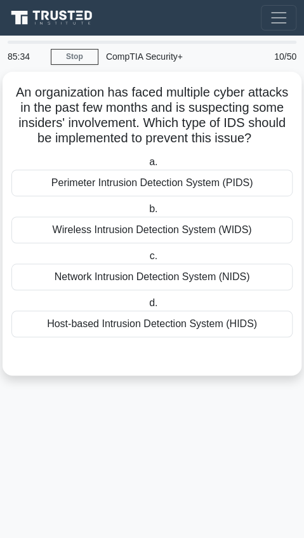
click at [164, 450] on main "85:34 Stop CompTIA Security+ Intermediate 10/50 An organization has faced multi…" at bounding box center [152, 287] width 304 height 503
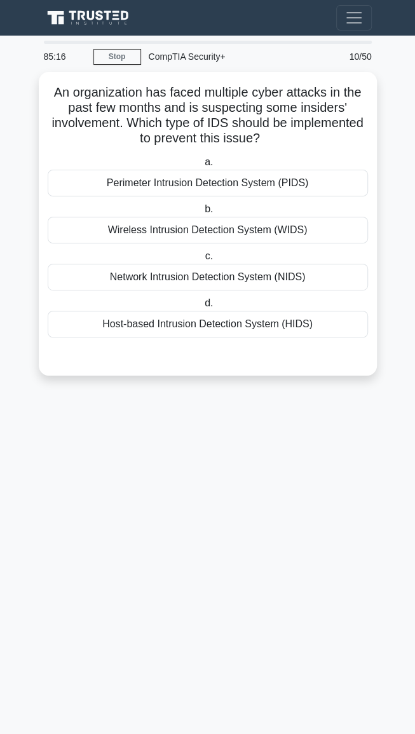
click at [247, 542] on main "85:16 Stop CompTIA Security+ Intermediate 10/50 An organization has faced multi…" at bounding box center [207, 385] width 415 height 699
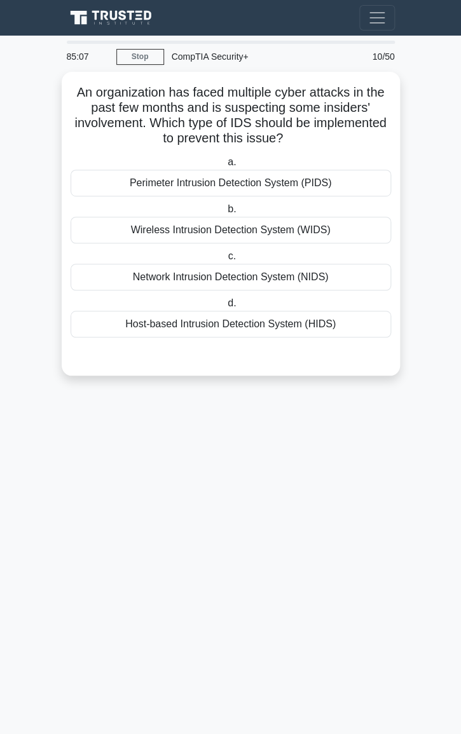
click at [313, 445] on main "85:07 Stop CompTIA Security+ Intermediate 10/50 An organization has faced multi…" at bounding box center [230, 385] width 461 height 699
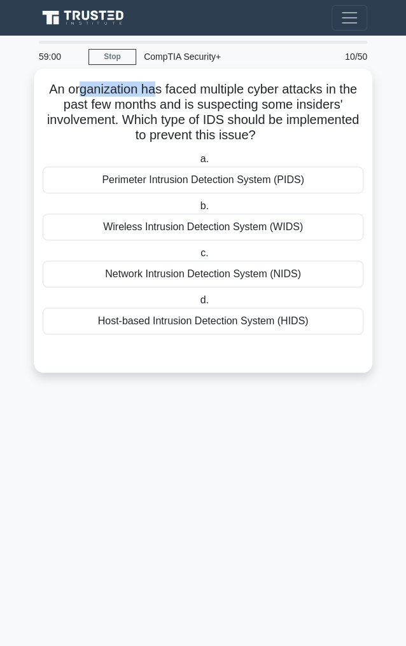
drag, startPoint x: 78, startPoint y: 84, endPoint x: 152, endPoint y: 86, distance: 74.4
click at [152, 86] on h5 "An organization has faced multiple cyber attacks in the past few months and is …" at bounding box center [202, 112] width 323 height 62
drag, startPoint x: 186, startPoint y: 88, endPoint x: 258, endPoint y: 130, distance: 83.7
click at [258, 130] on h5 "An organization has faced multiple cyber attacks in the past few months and is …" at bounding box center [202, 112] width 323 height 62
click at [258, 130] on icon ".spinner_0XTQ{transform-origin:center;animation:spinner_y6GP .75s linear infini…" at bounding box center [263, 135] width 15 height 15
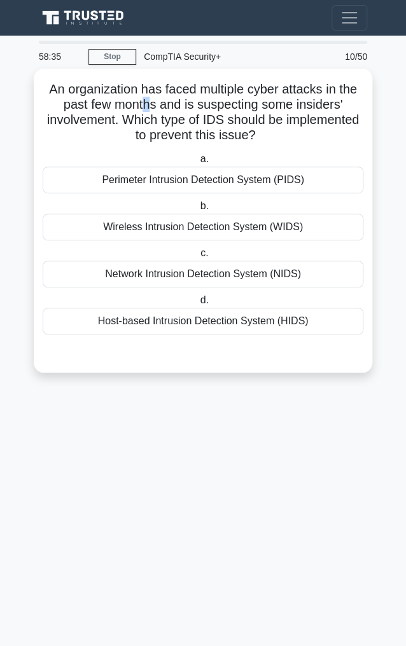
click at [151, 103] on h5 "An organization has faced multiple cyber attacks in the past few months and is …" at bounding box center [202, 112] width 323 height 62
drag, startPoint x: 157, startPoint y: 106, endPoint x: 266, endPoint y: 132, distance: 112.5
click at [266, 132] on h5 "An organization has faced multiple cyber attacks in the past few months and is …" at bounding box center [202, 112] width 323 height 62
click at [266, 132] on icon ".spinner_0XTQ{transform-origin:center;animation:spinner_y6GP .75s linear infini…" at bounding box center [263, 135] width 15 height 15
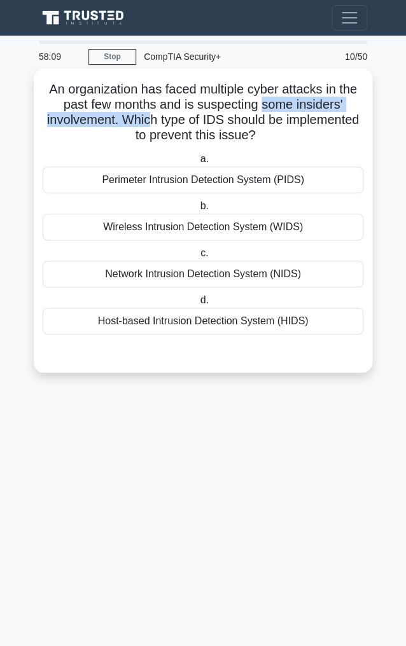
drag, startPoint x: 264, startPoint y: 101, endPoint x: 154, endPoint y: 122, distance: 112.6
click at [154, 122] on h5 "An organization has faced multiple cyber attacks in the past few months and is …" at bounding box center [202, 112] width 323 height 62
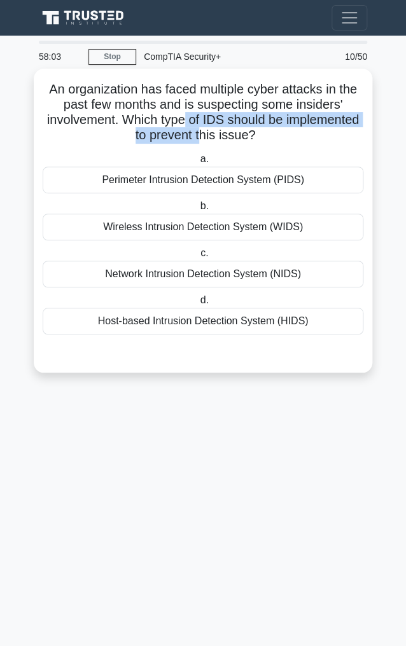
drag, startPoint x: 182, startPoint y: 121, endPoint x: 200, endPoint y: 135, distance: 21.7
click at [200, 135] on h5 "An organization has faced multiple cyber attacks in the past few months and is …" at bounding box center [202, 112] width 323 height 62
drag, startPoint x: 127, startPoint y: 121, endPoint x: 220, endPoint y: 135, distance: 93.8
click at [220, 135] on h5 "An organization has faced multiple cyber attacks in the past few months and is …" at bounding box center [202, 112] width 323 height 62
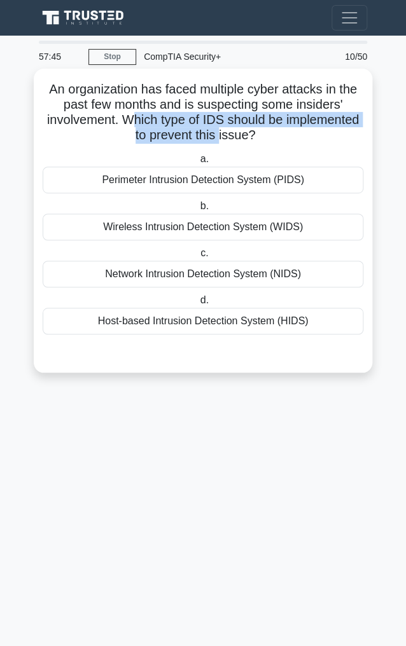
click at [220, 135] on h5 "An organization has faced multiple cyber attacks in the past few months and is …" at bounding box center [202, 112] width 323 height 62
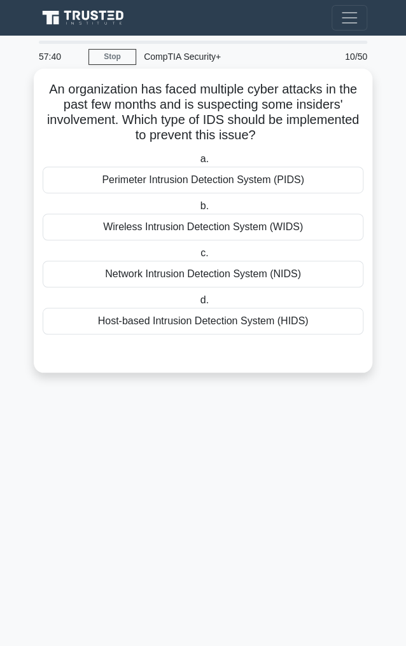
click at [176, 318] on div "Host-based Intrusion Detection System (HIDS)" at bounding box center [203, 321] width 320 height 27
click at [197, 304] on input "d. Host-based Intrusion Detection System (HIDS)" at bounding box center [197, 300] width 0 height 8
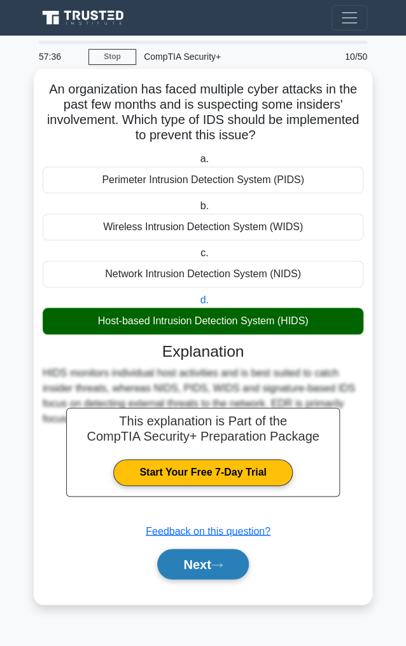
click at [241, 542] on button "Next" at bounding box center [202, 564] width 91 height 31
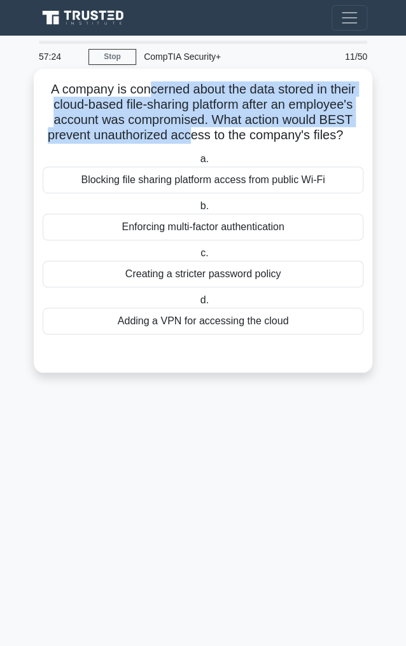
drag, startPoint x: 147, startPoint y: 91, endPoint x: 189, endPoint y: 140, distance: 64.5
click at [189, 140] on h5 "A company is concerned about the data stored in their cloud-based file-sharing …" at bounding box center [202, 112] width 323 height 62
